Goal: Information Seeking & Learning: Learn about a topic

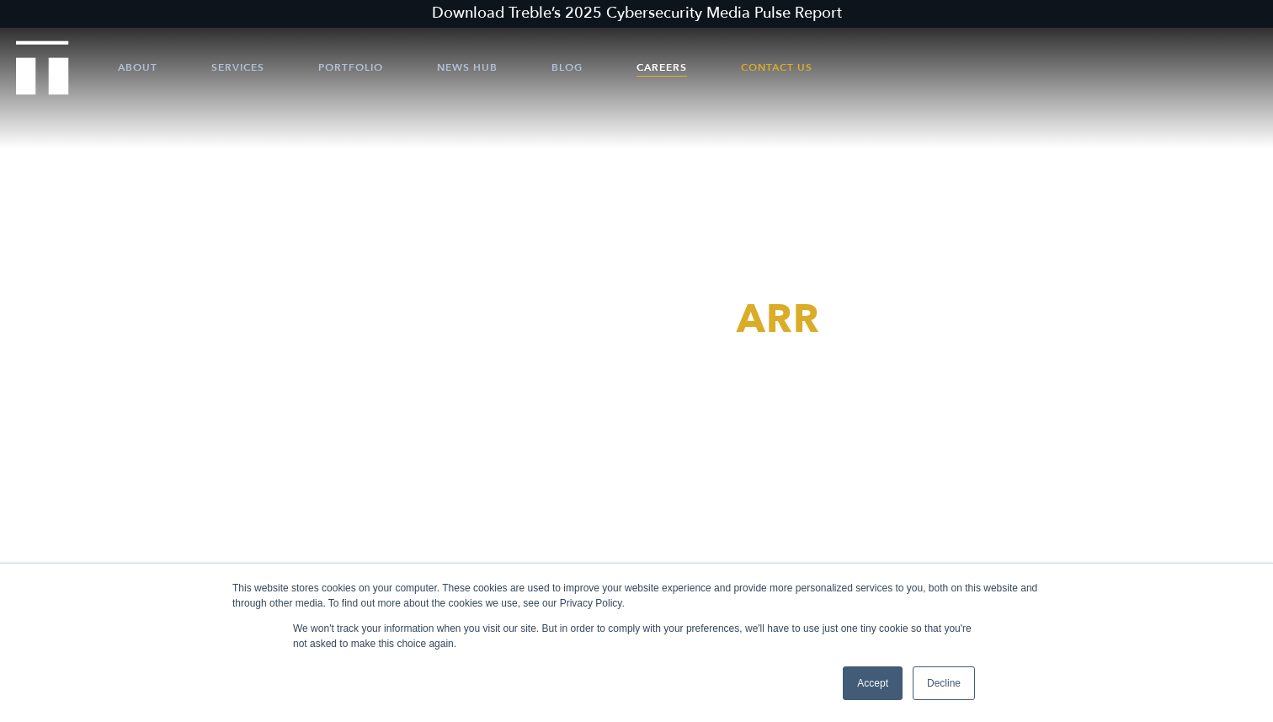
click at [657, 50] on link "Careers" at bounding box center [661, 67] width 51 height 51
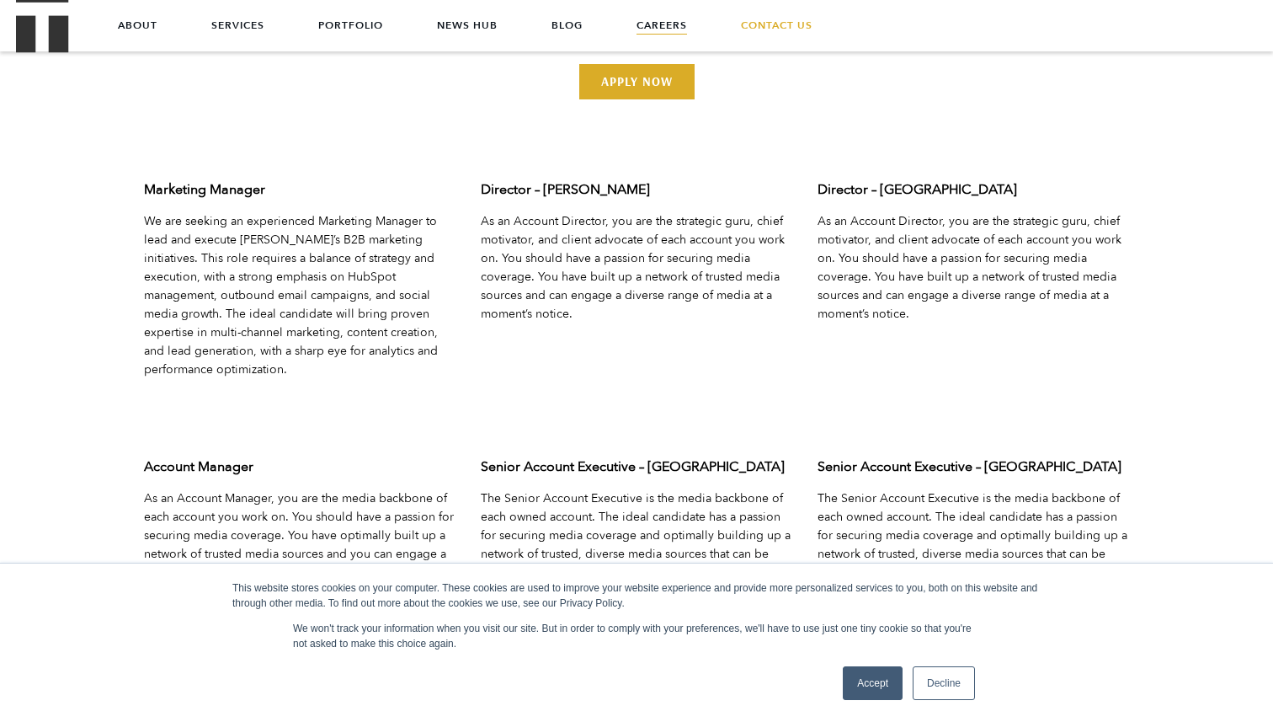
scroll to position [5287, 0]
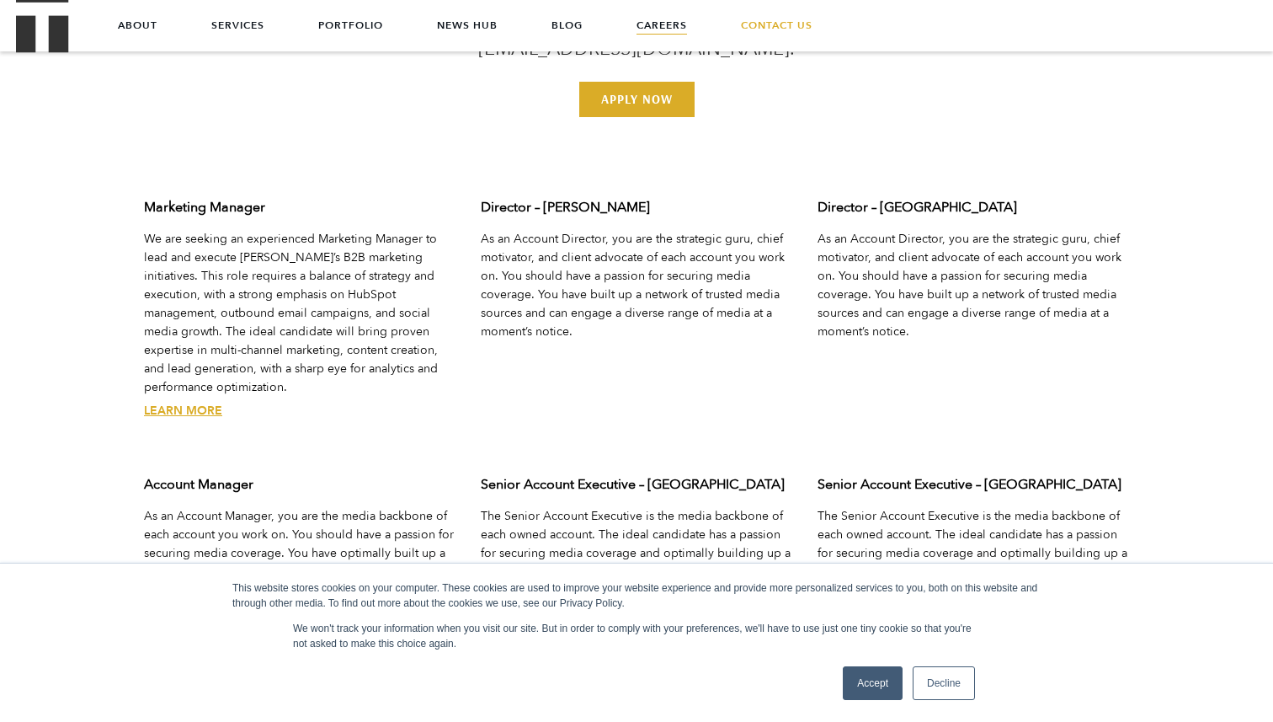
click at [189, 402] on div "Marketing Manager We are seeking an experienced Marketing Manager to lead and e…" at bounding box center [299, 322] width 337 height 277
click at [184, 402] on link "Learn More" at bounding box center [183, 410] width 78 height 16
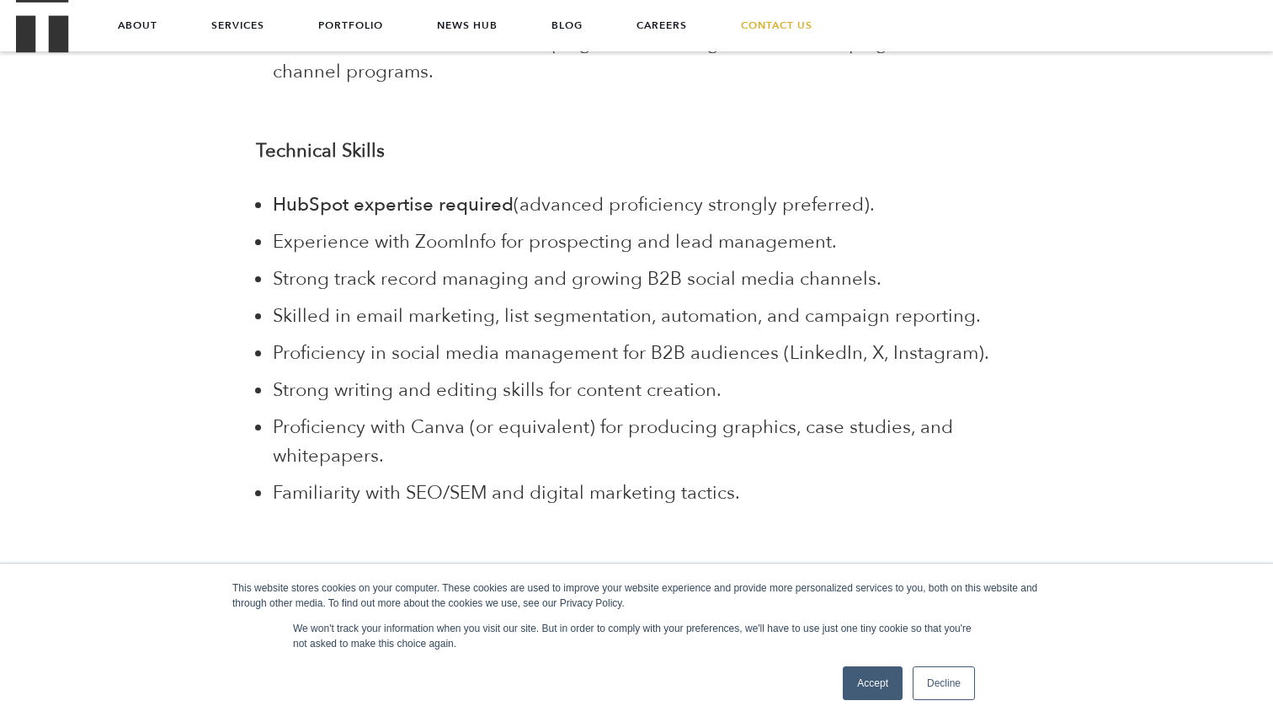
scroll to position [4647, 0]
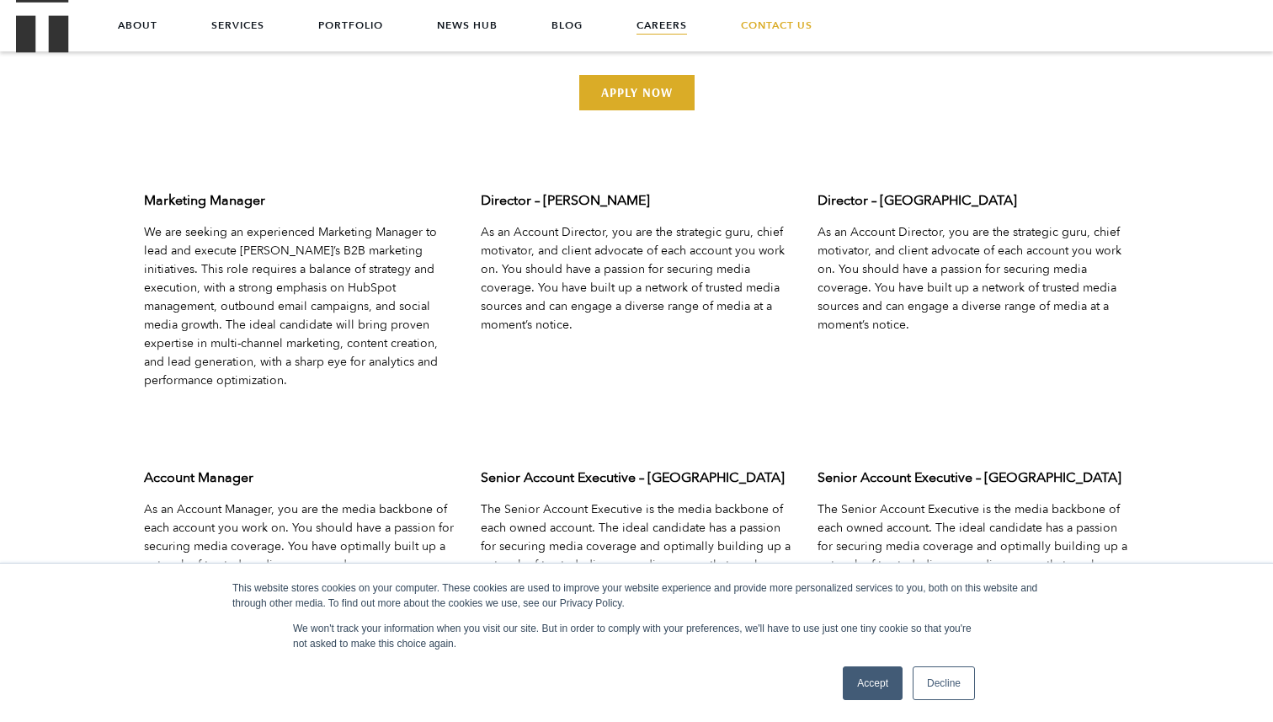
scroll to position [5287, 0]
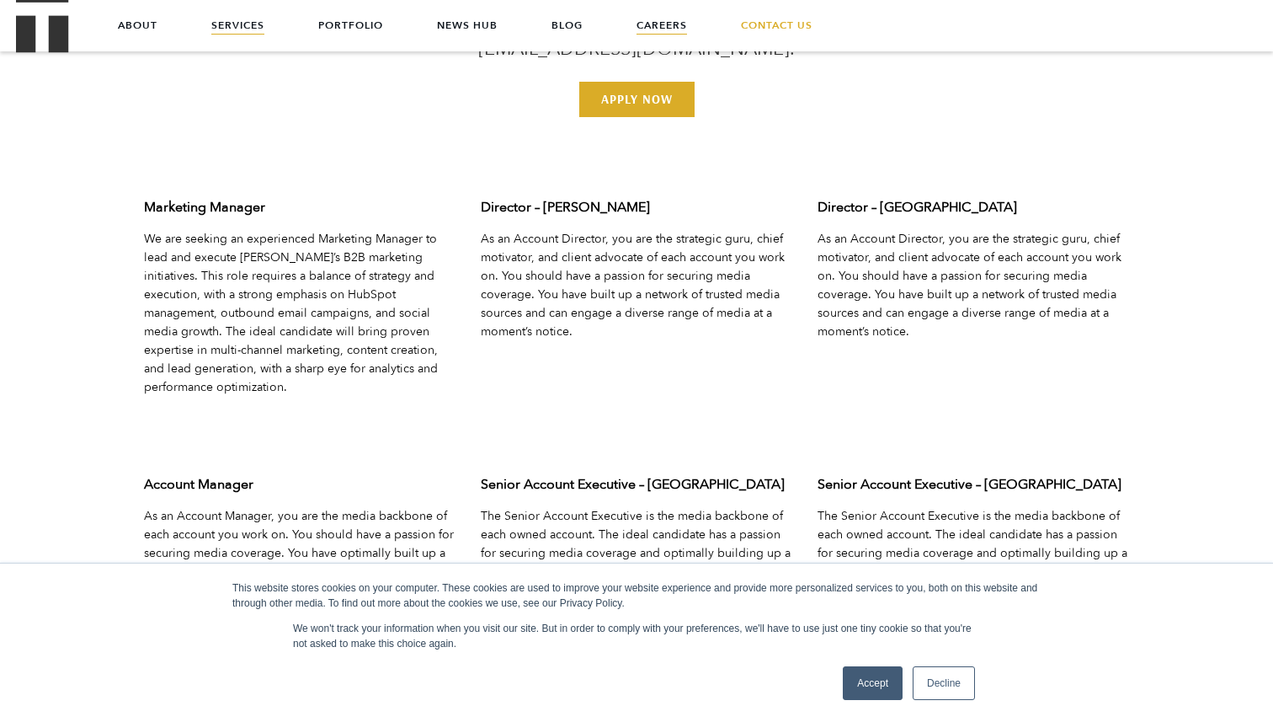
click at [247, 27] on link "Services" at bounding box center [237, 25] width 53 height 51
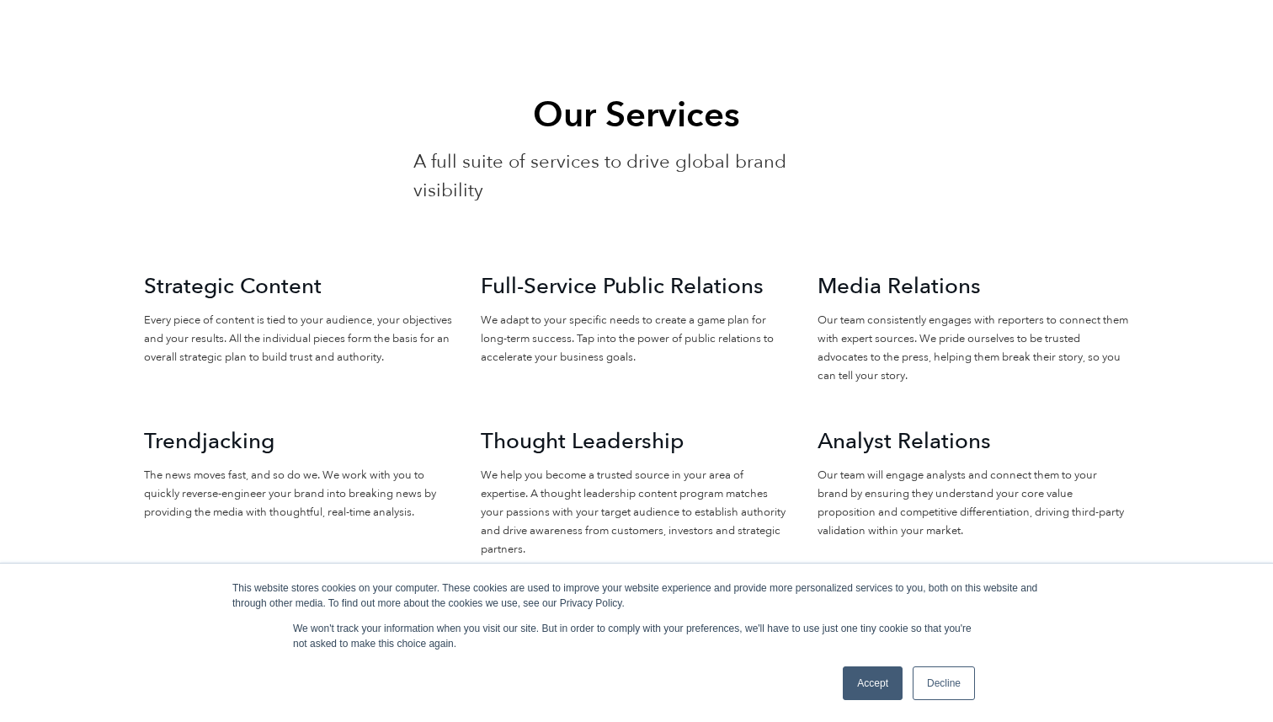
scroll to position [1561, 0]
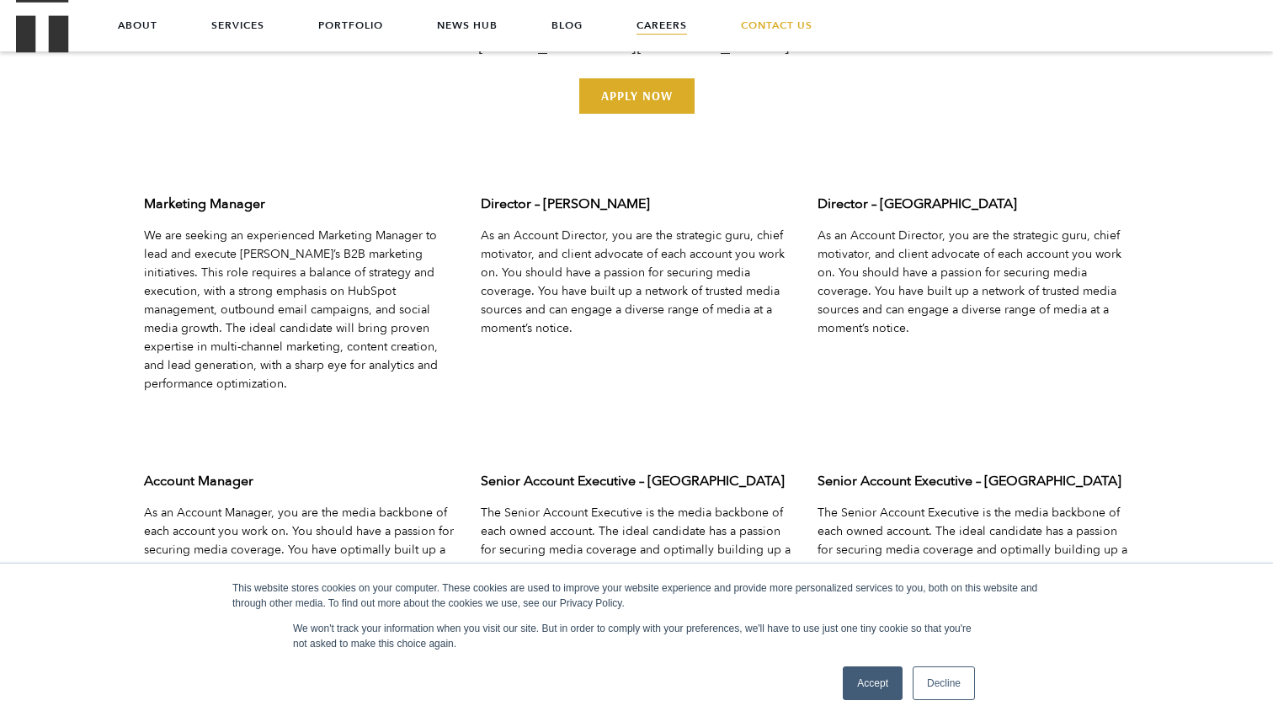
scroll to position [5287, 0]
